Goal: Ask a question

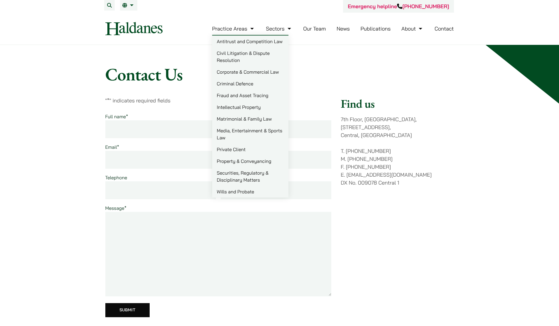
click at [140, 128] on input "Full name *" at bounding box center [160, 129] width 111 height 18
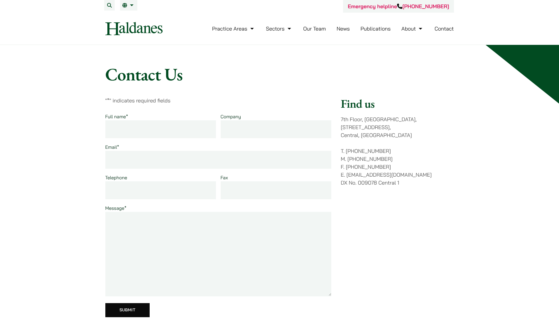
type input "[PERSON_NAME] [PERSON_NAME]"
type input "[EMAIL_ADDRESS][DOMAIN_NAME]"
type input "60972326"
drag, startPoint x: 190, startPoint y: 163, endPoint x: 32, endPoint y: 159, distance: 158.1
click at [32, 159] on div "Contact Us " * " indicates required fields Full name * [PERSON_NAME] [PERSON_NA…" at bounding box center [279, 265] width 559 height 441
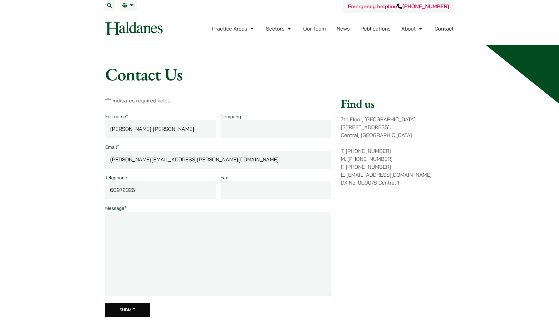
type input "[PERSON_NAME][EMAIL_ADDRESS][PERSON_NAME][DOMAIN_NAME]"
click at [157, 242] on textarea "To whom it may concern, I'm a looking to" at bounding box center [218, 254] width 226 height 84
drag, startPoint x: 160, startPoint y: 240, endPoint x: 102, endPoint y: 235, distance: 57.4
click at [103, 235] on div "Contact Us " * " indicates required fields Full name * [PERSON_NAME] [PERSON_NA…" at bounding box center [280, 265] width 370 height 403
click at [126, 235] on textarea "To whom it may concern, I'm" at bounding box center [218, 254] width 226 height 84
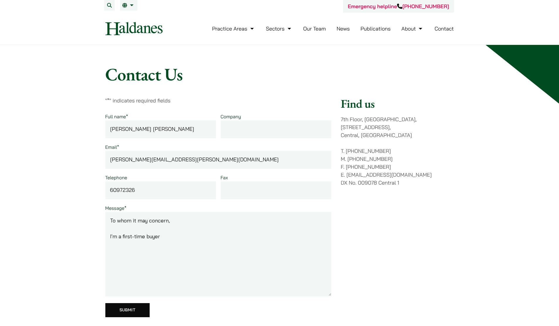
click at [175, 238] on textarea "To whom it may concern, I'm a first-time buyer" at bounding box center [218, 254] width 226 height 84
drag, startPoint x: 274, startPoint y: 236, endPoint x: 201, endPoint y: 232, distance: 73.7
click at [201, 232] on textarea "To whom it may concern, I'm a first-time buyer and looking to engage a conveyan…" at bounding box center [218, 254] width 226 height 84
click at [147, 238] on textarea "To whom it may concern, I'm a first-time buyer and looking to work with a conve…" at bounding box center [218, 254] width 226 height 84
drag, startPoint x: 185, startPoint y: 234, endPoint x: 191, endPoint y: 249, distance: 16.2
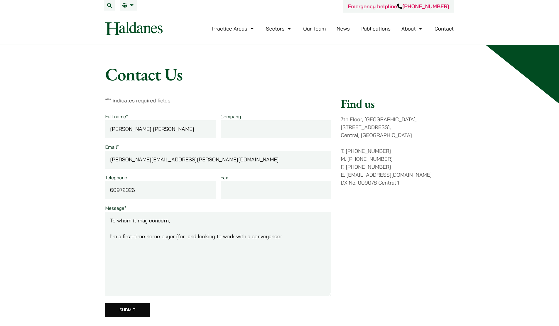
click at [185, 234] on textarea "To whom it may concern, I'm a first-time home buyer (for and looking to work wi…" at bounding box center [218, 254] width 226 height 84
drag, startPoint x: 162, startPoint y: 245, endPoint x: 139, endPoint y: 243, distance: 22.7
click at [139, 243] on textarea "To whom it may concern, I'm a first-time home buyer (for self-occupancy; [DEMOG…" at bounding box center [218, 254] width 226 height 84
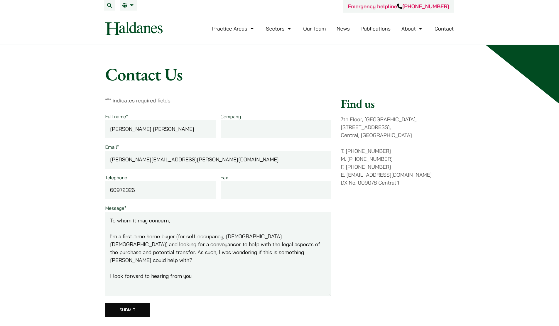
type textarea "To whom it may concern, I'm a first-time home buyer (for self-occupancy; [DEMOG…"
drag, startPoint x: 410, startPoint y: 165, endPoint x: 346, endPoint y: 165, distance: 64.2
click at [346, 165] on p "T. [PHONE_NUMBER] M. [PHONE_NUMBER] F. [PHONE_NUMBER] E. [EMAIL_ADDRESS][DOMAIN…" at bounding box center [396, 167] width 113 height 40
copy p "[EMAIL_ADDRESS][DOMAIN_NAME]"
drag, startPoint x: 200, startPoint y: 270, endPoint x: 97, endPoint y: 221, distance: 114.1
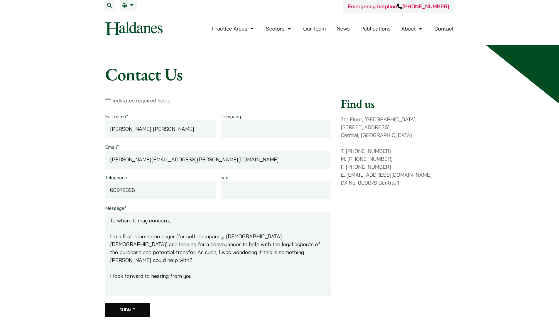
click at [97, 221] on div "Contact Us " * " indicates required fields Full name * [PERSON_NAME] [PERSON_NA…" at bounding box center [280, 265] width 370 height 403
